Goal: Task Accomplishment & Management: Complete application form

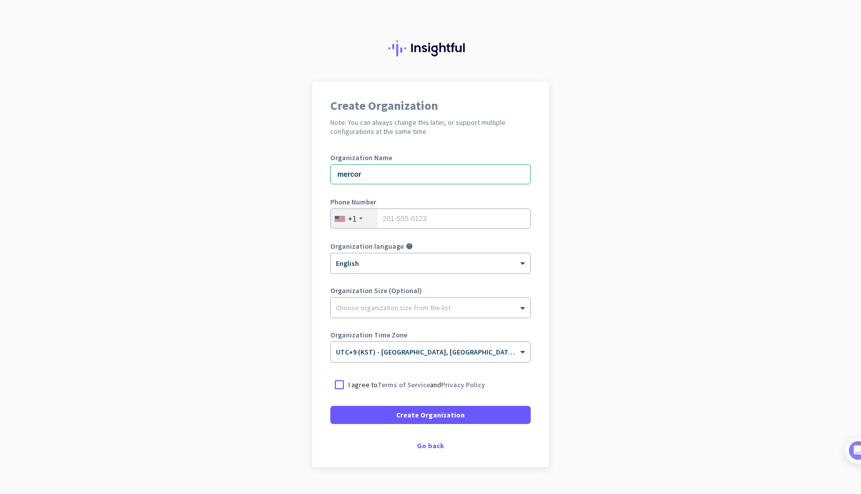
type input "mercor"
click at [360, 213] on div "+1" at bounding box center [354, 218] width 47 height 19
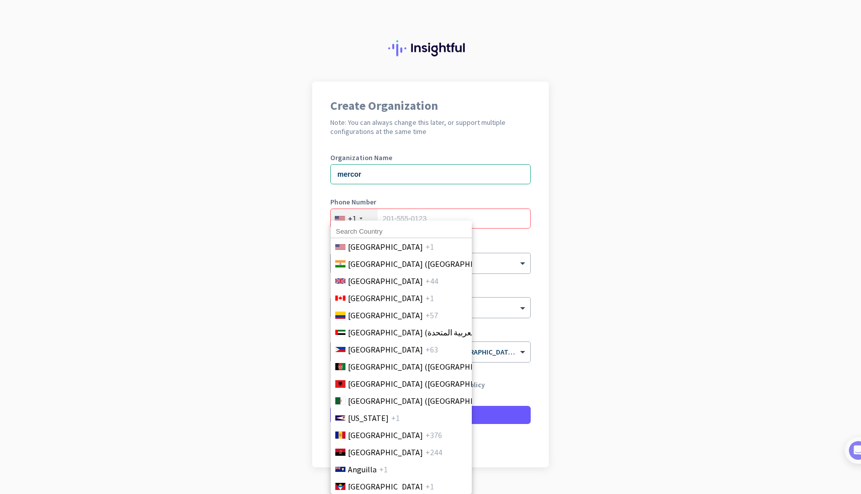
click at [363, 230] on input at bounding box center [401, 231] width 141 height 13
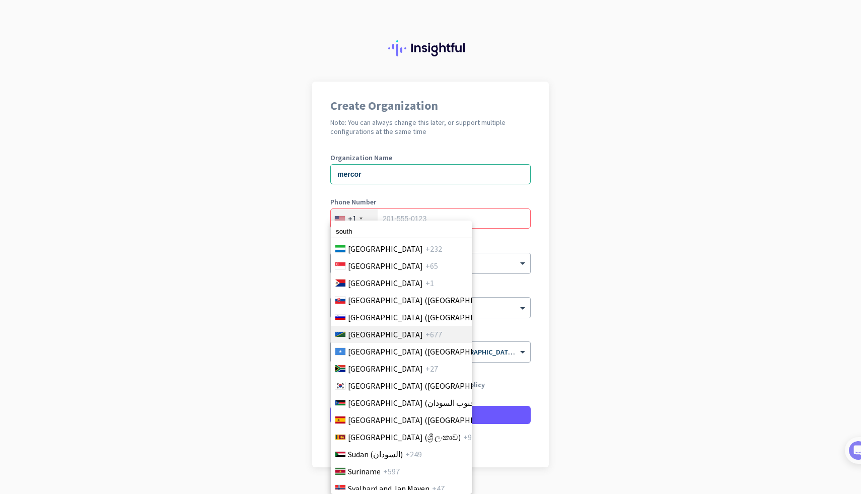
scroll to position [3411, 0]
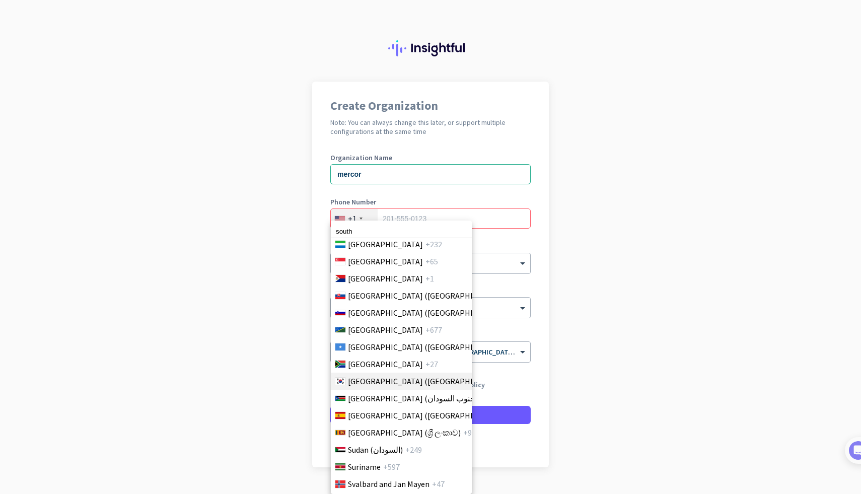
type input "south"
click at [394, 380] on span "[GEOGRAPHIC_DATA] ([GEOGRAPHIC_DATA])" at bounding box center [426, 381] width 157 height 12
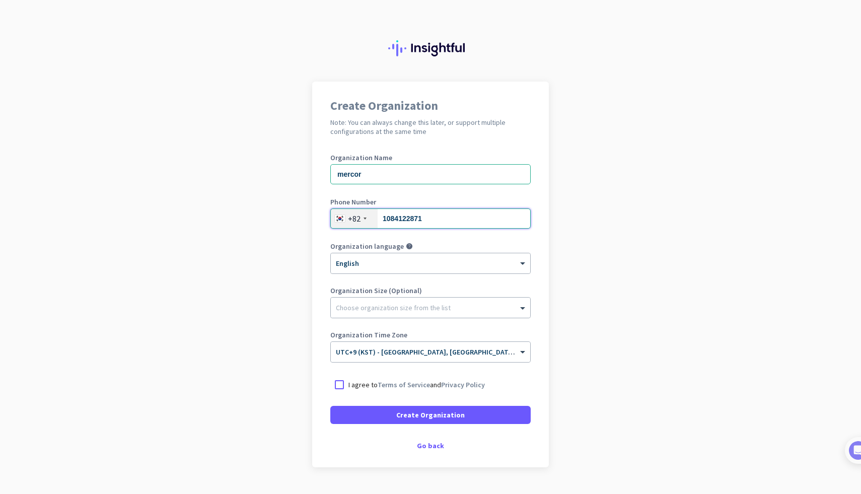
type input "1084122871"
click at [367, 385] on p "I agree to Terms of Service and Privacy Policy" at bounding box center [417, 385] width 137 height 10
click at [0, 0] on input "I agree to Terms of Service and Privacy Policy" at bounding box center [0, 0] width 0 height 0
click at [380, 417] on span at bounding box center [430, 415] width 200 height 24
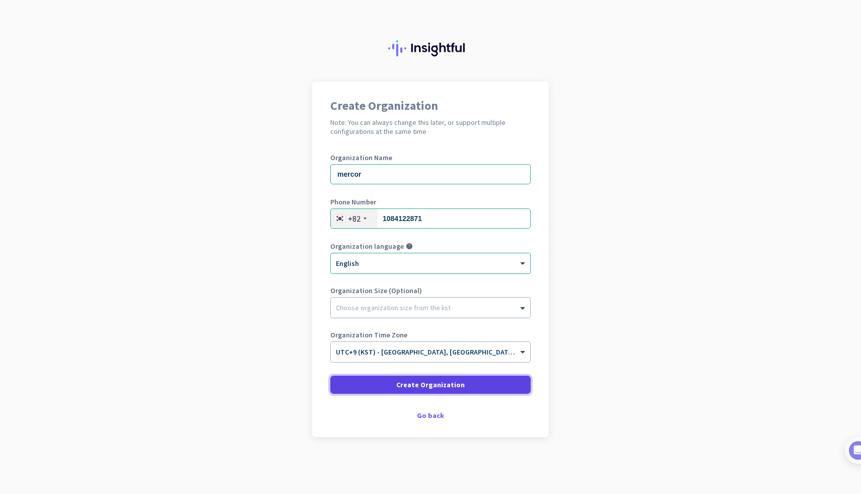
click at [419, 387] on span "Create Organization" at bounding box center [430, 385] width 69 height 10
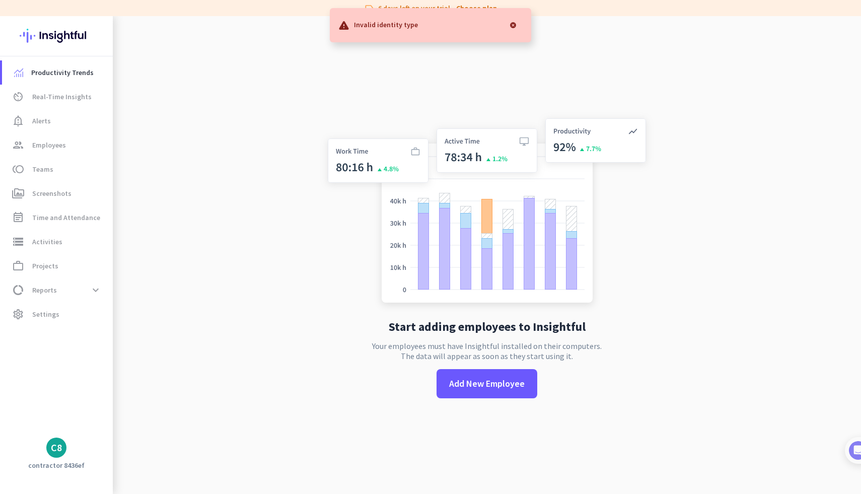
click at [513, 26] on div at bounding box center [513, 25] width 20 height 20
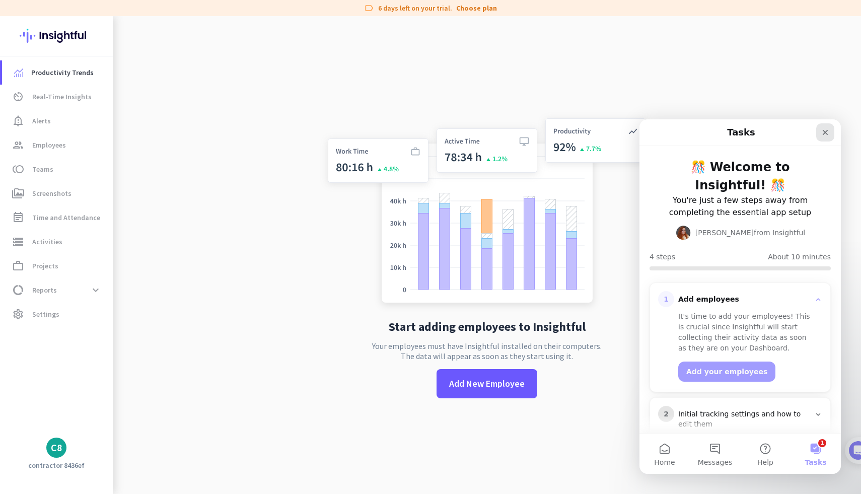
click at [827, 130] on icon "Close" at bounding box center [826, 133] width 6 height 6
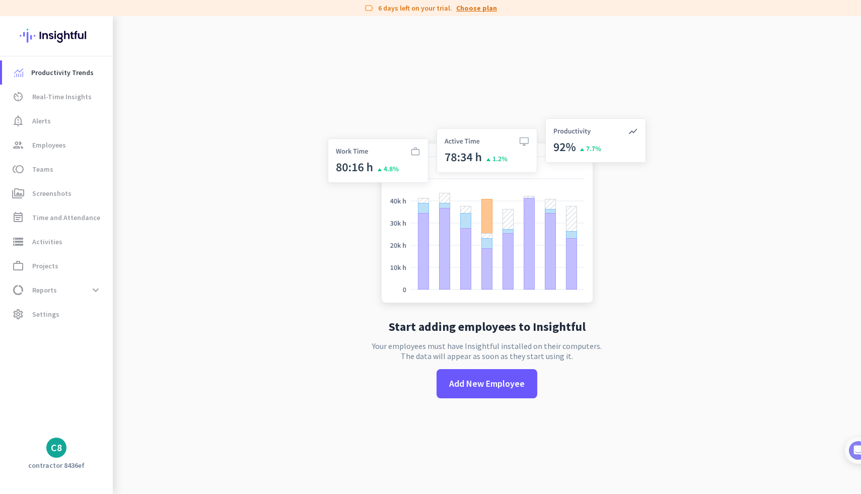
click at [484, 9] on link "Choose plan" at bounding box center [476, 8] width 41 height 10
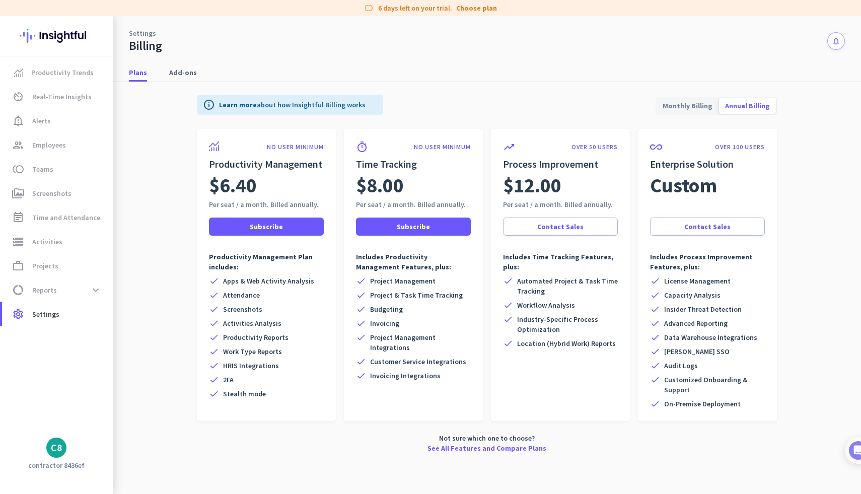
click at [580, 70] on div "Plans Add-ons" at bounding box center [487, 72] width 748 height 19
